Goal: Complete application form

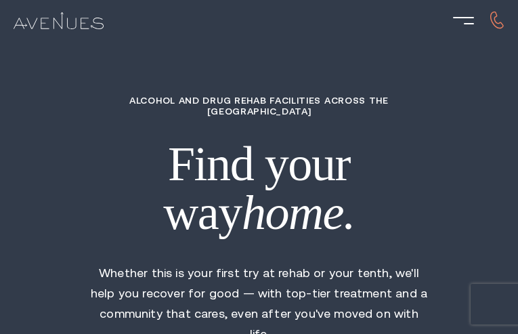
type input "EfoDLxwxbNmqNAp"
type input "8152536436"
type input "[EMAIL_ADDRESS][DOMAIN_NAME]"
type input "tdleYCzSzKZP"
radio input "true"
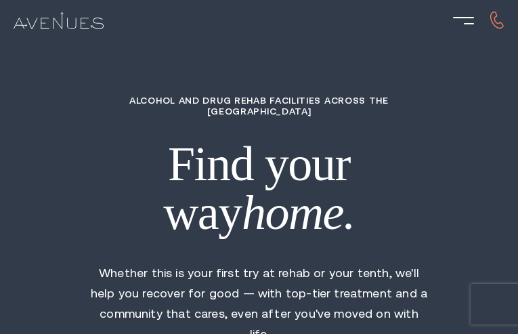
type input "ifdzefsNU"
type input "EwXTtMmnZMGIWO"
type input "txtyUFcmjpMTAJaQ"
type input "MVgTYEgxhUQYF"
type input "xOAIJpgchYjaToa"
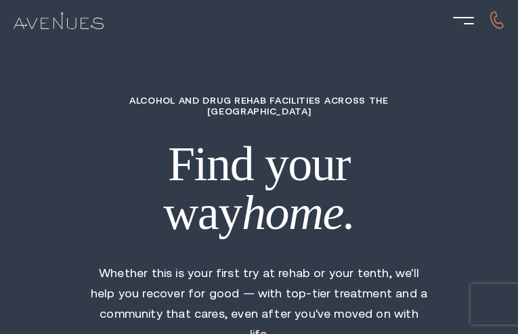
type input "3221932999"
type input "[EMAIL_ADDRESS][DOMAIN_NAME]"
